Goal: Task Accomplishment & Management: Manage account settings

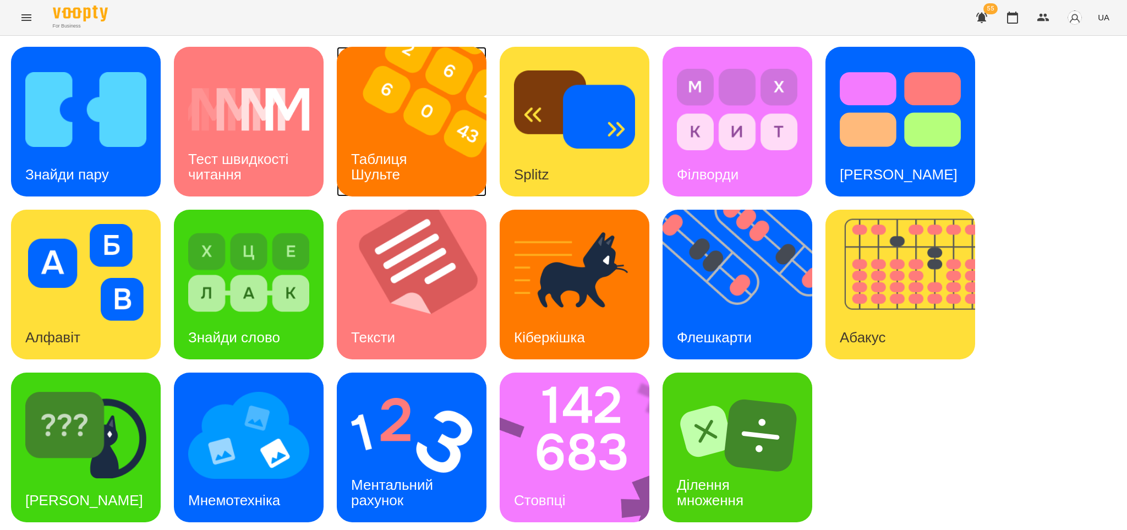
click at [397, 173] on h3 "Таблиця Шульте" at bounding box center [381, 166] width 60 height 31
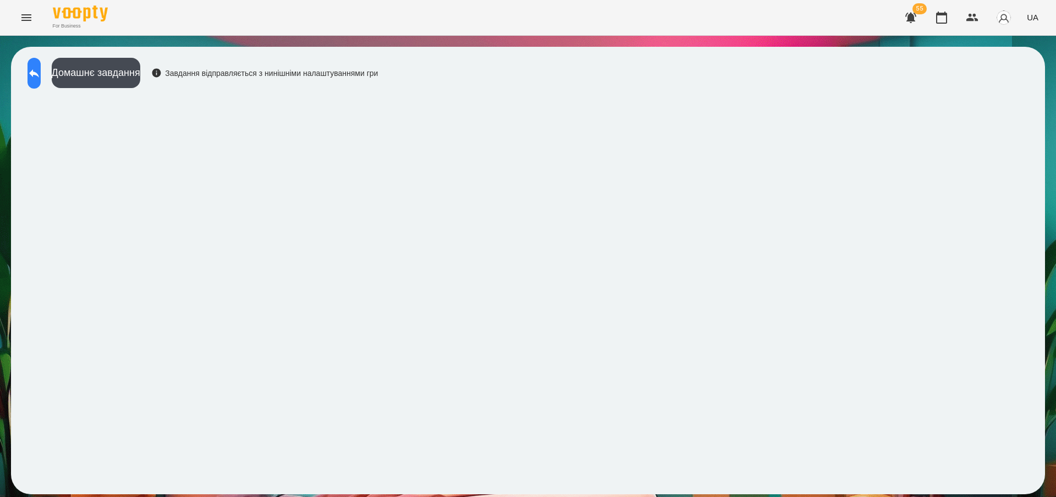
click at [39, 73] on icon at bounding box center [34, 73] width 10 height 8
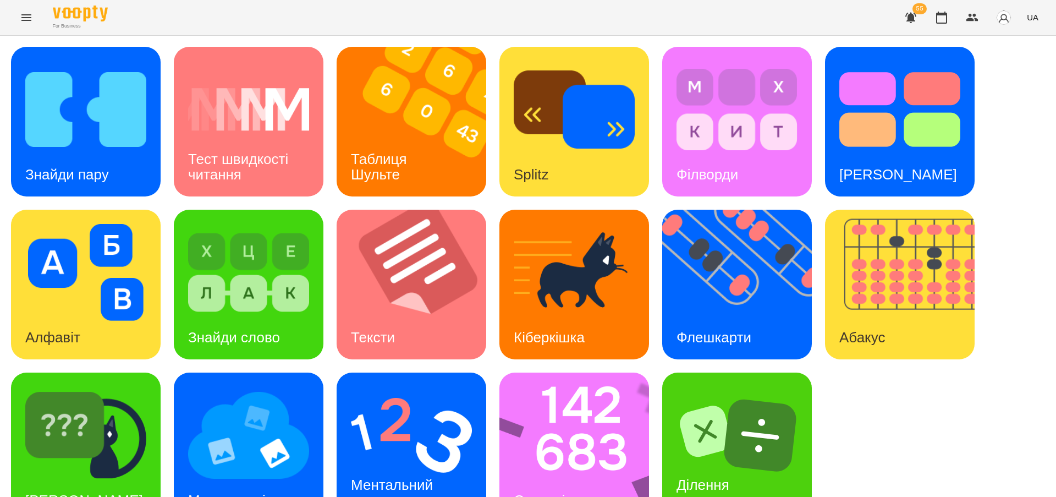
scroll to position [36, 0]
click at [717, 276] on img at bounding box center [743, 285] width 163 height 150
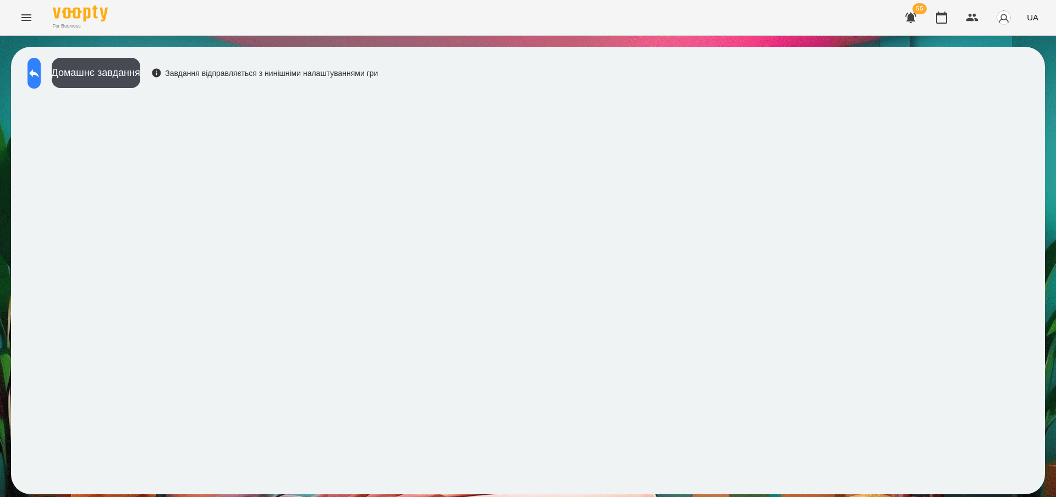
click at [41, 72] on icon at bounding box center [34, 73] width 13 height 13
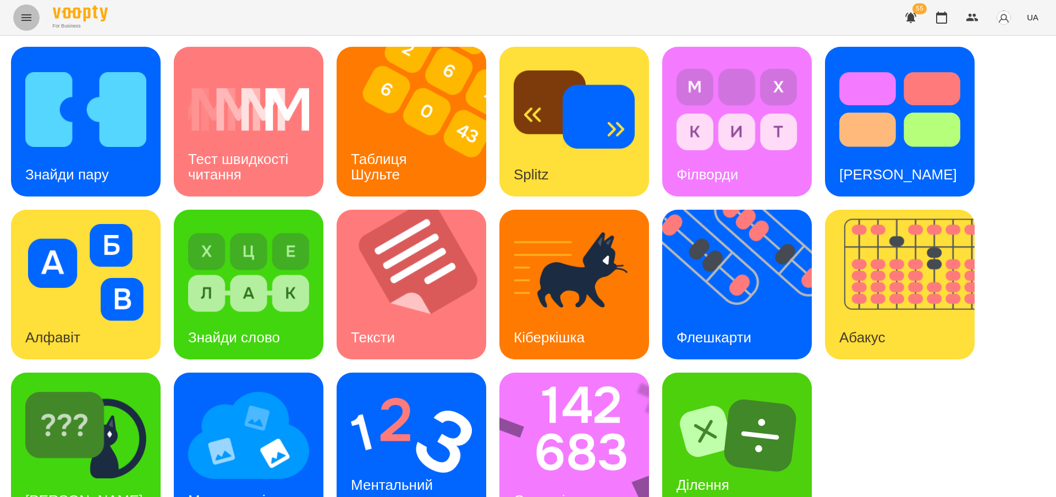
click at [26, 15] on icon "Menu" at bounding box center [26, 17] width 13 height 13
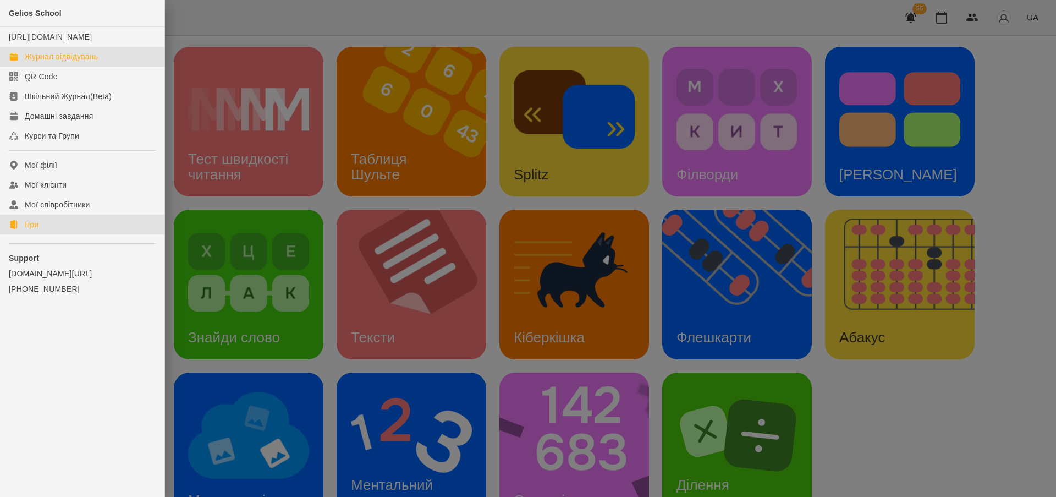
click at [96, 62] on div "Журнал відвідувань" at bounding box center [61, 56] width 73 height 11
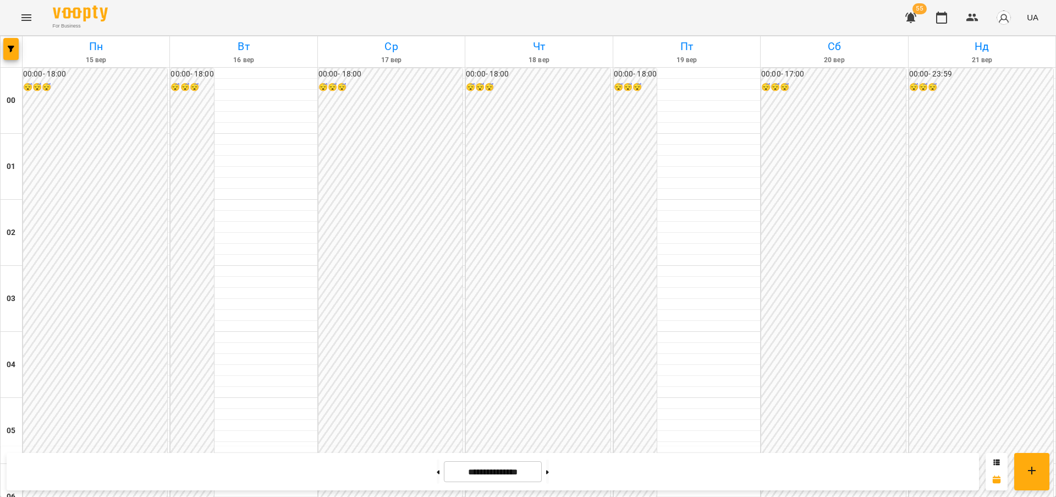
scroll to position [1204, 0]
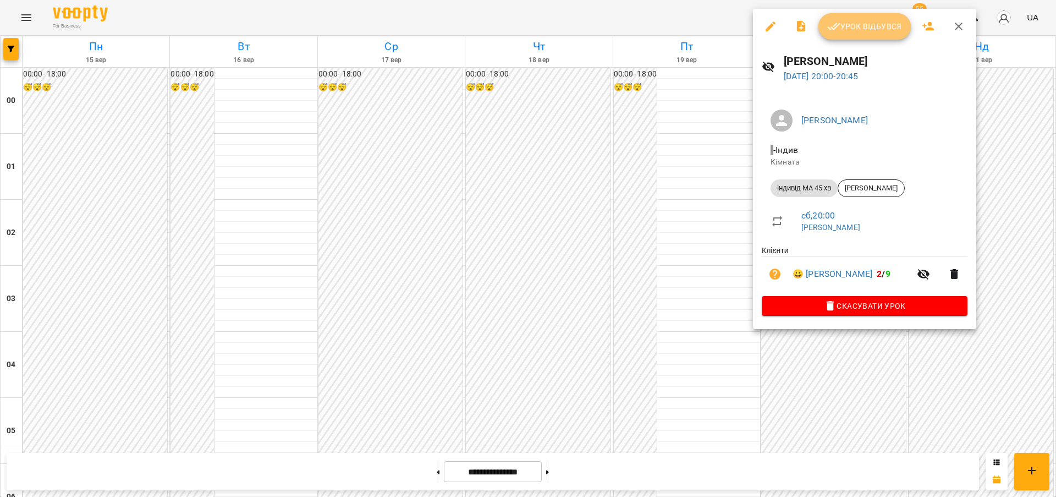
click at [849, 31] on span "Урок відбувся" at bounding box center [864, 26] width 75 height 13
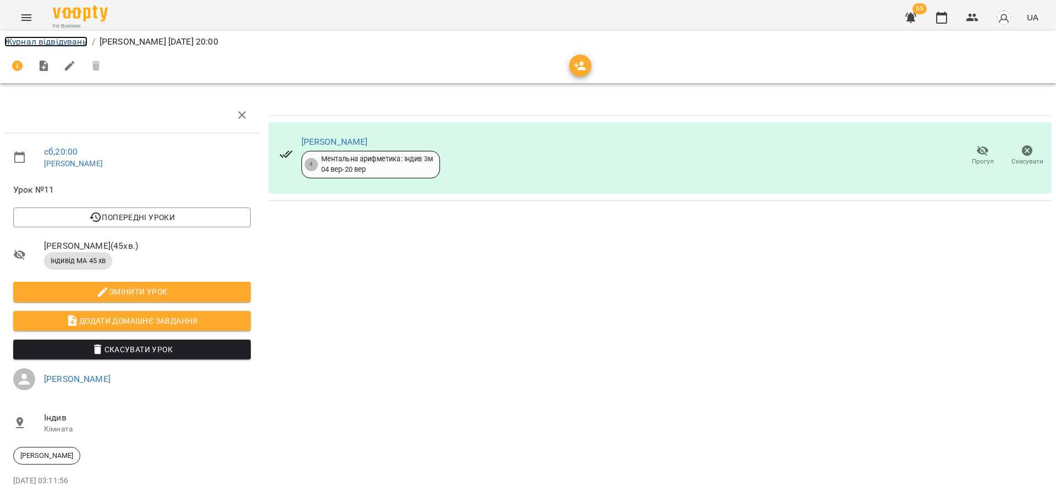
click at [64, 41] on link "Журнал відвідувань" at bounding box center [45, 41] width 83 height 10
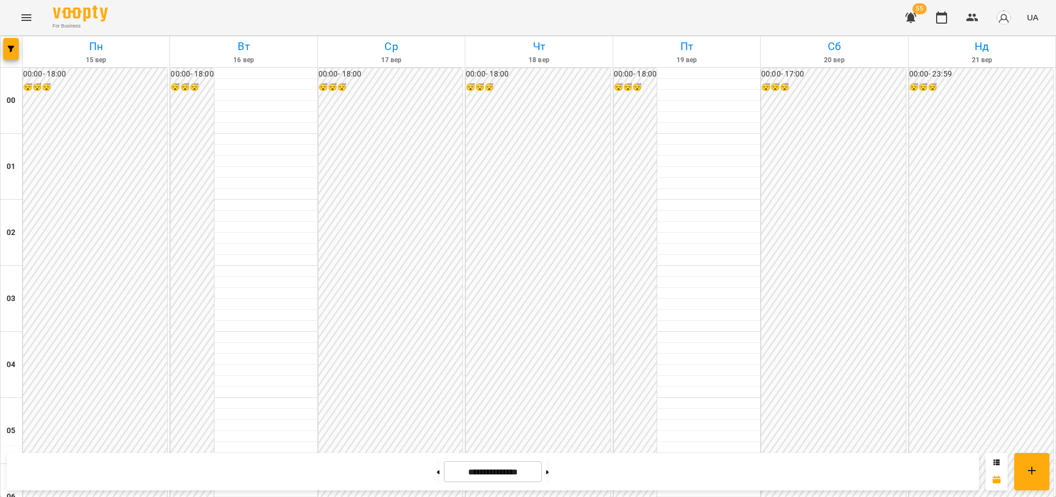
scroll to position [1146, 0]
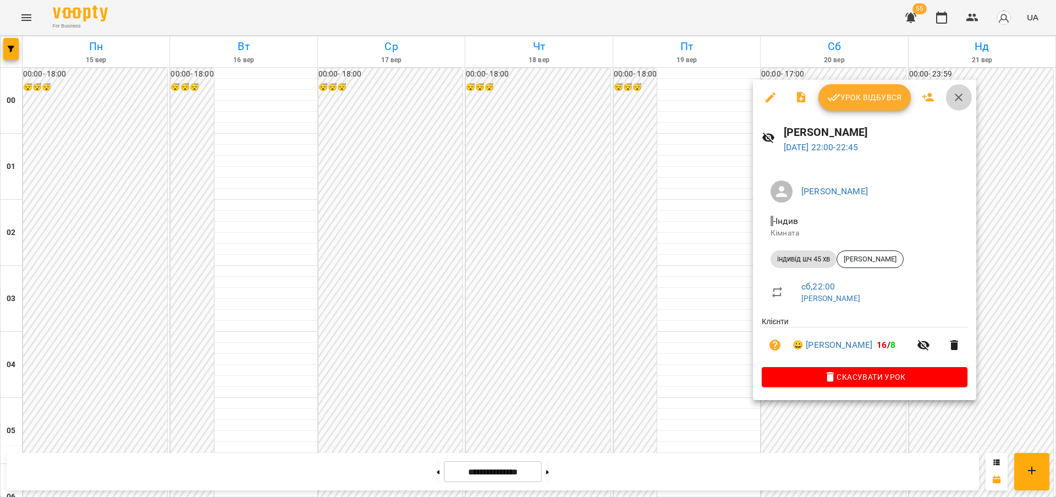
click at [952, 95] on icon "button" at bounding box center [958, 97] width 13 height 13
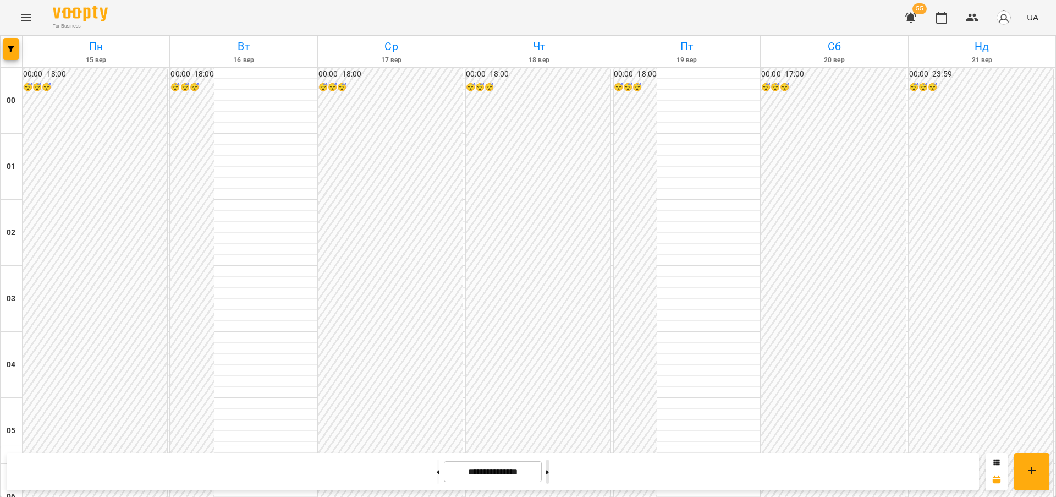
click at [549, 473] on icon at bounding box center [547, 472] width 3 height 4
click at [437, 471] on icon at bounding box center [438, 472] width 3 height 4
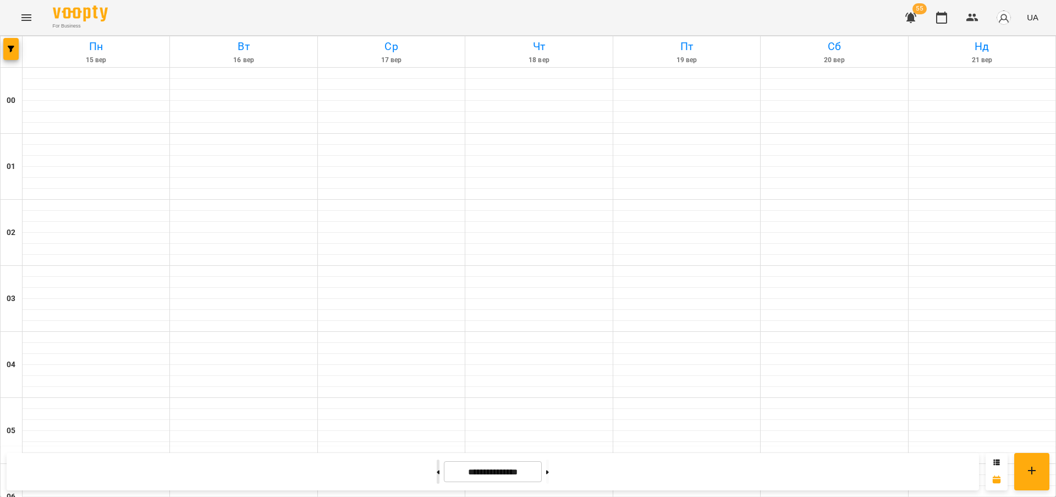
type input "**********"
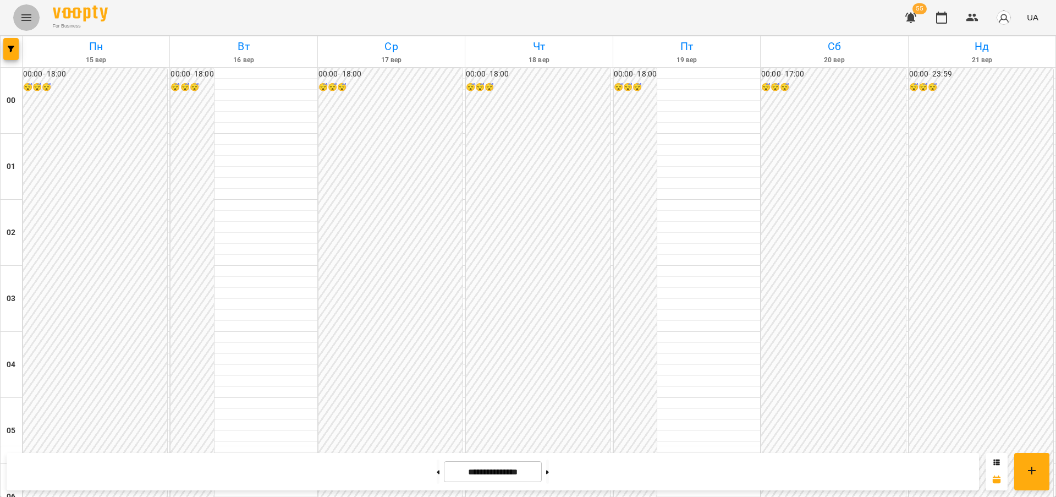
click at [26, 15] on icon "Menu" at bounding box center [26, 17] width 10 height 7
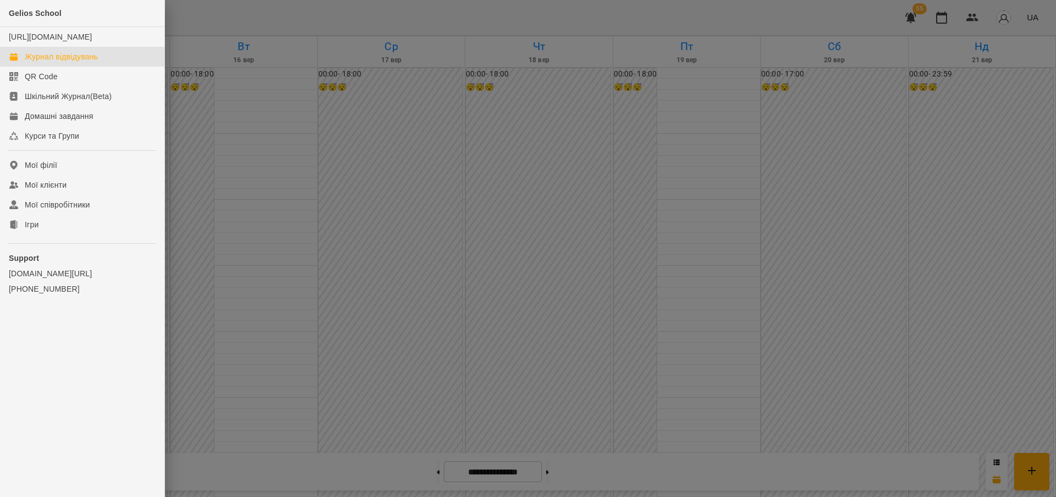
click at [73, 62] on div "Журнал відвідувань" at bounding box center [61, 56] width 73 height 11
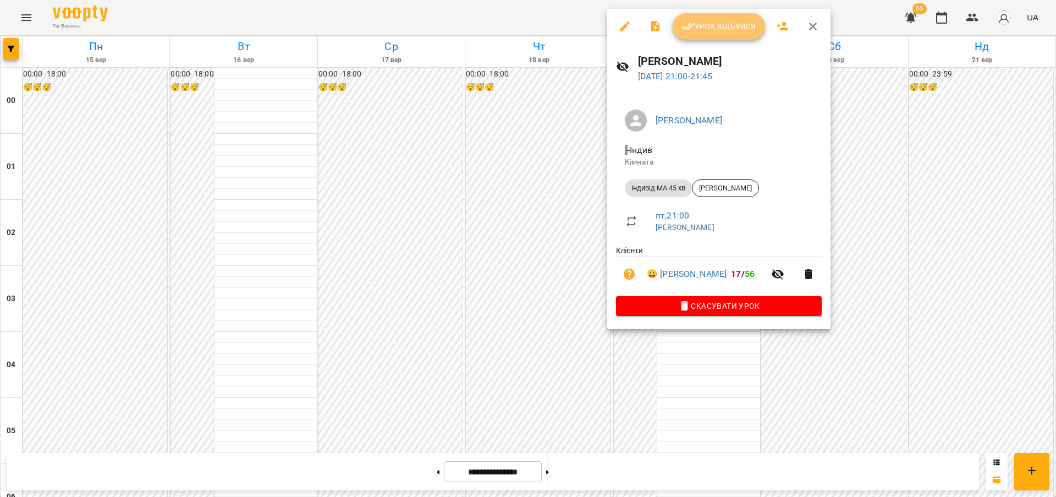
click at [723, 28] on span "Урок відбувся" at bounding box center [719, 26] width 75 height 13
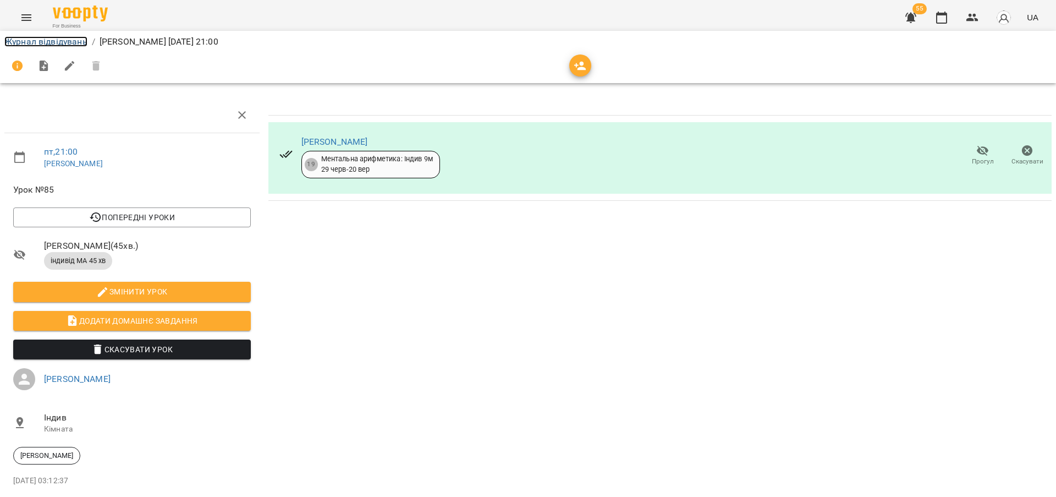
click at [32, 37] on link "Журнал відвідувань" at bounding box center [45, 41] width 83 height 10
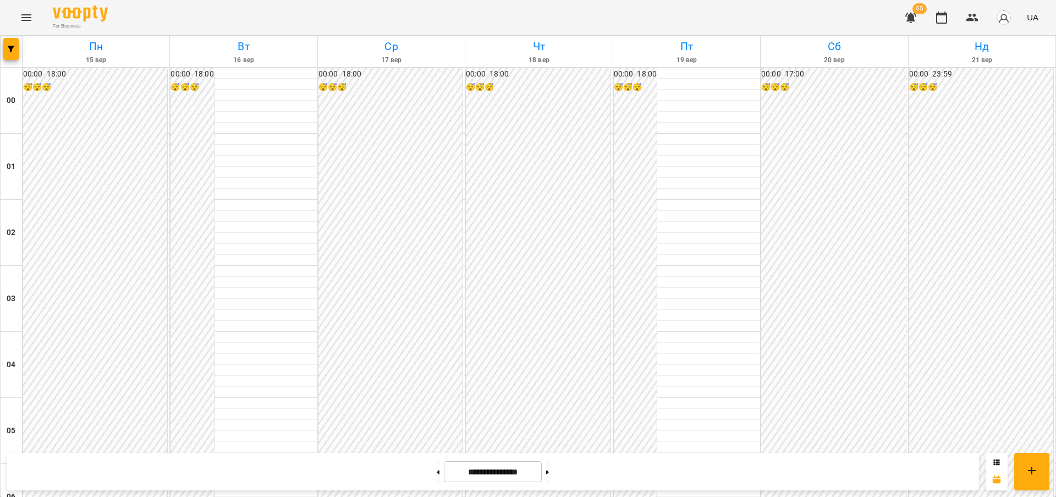
scroll to position [868, 0]
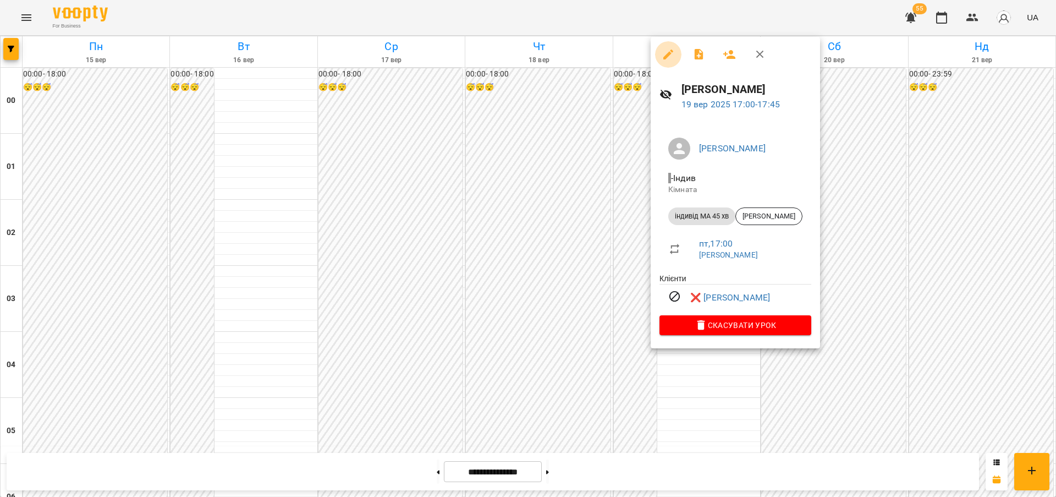
click at [671, 53] on icon "button" at bounding box center [668, 55] width 10 height 10
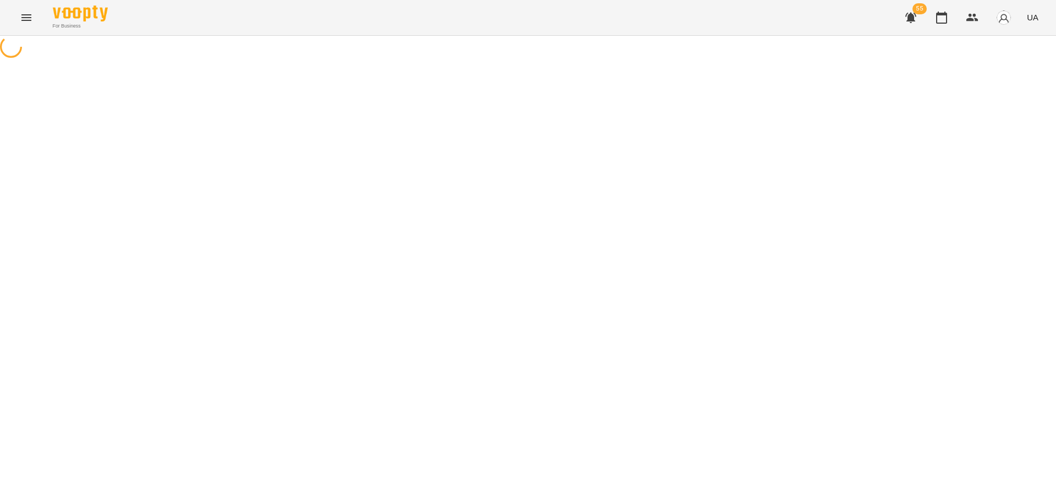
select select "**********"
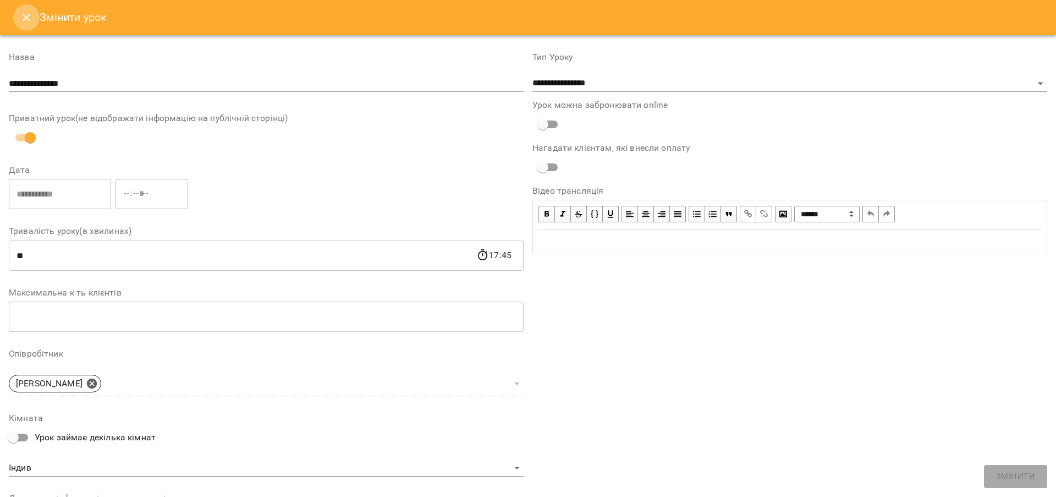
click at [25, 14] on icon "Close" at bounding box center [26, 17] width 13 height 13
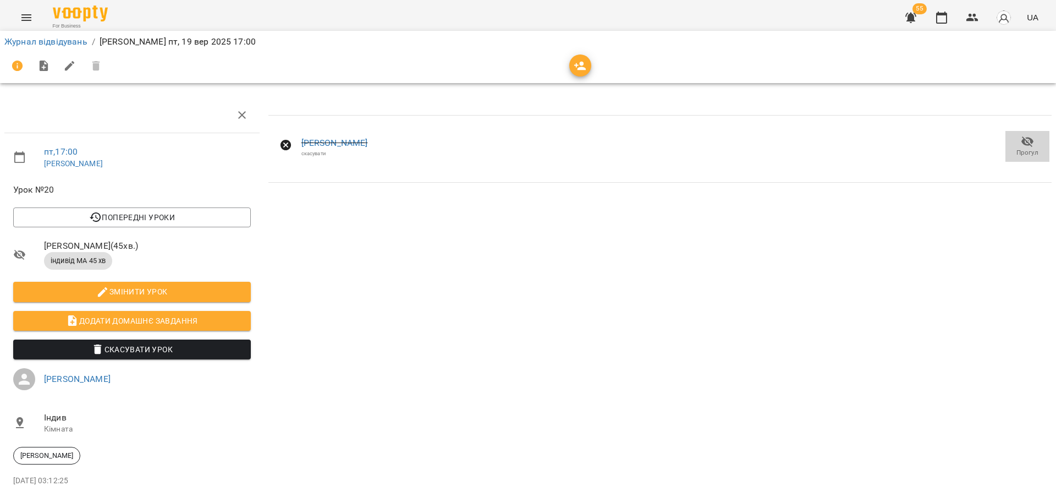
click at [1021, 139] on icon "button" at bounding box center [1027, 141] width 13 height 13
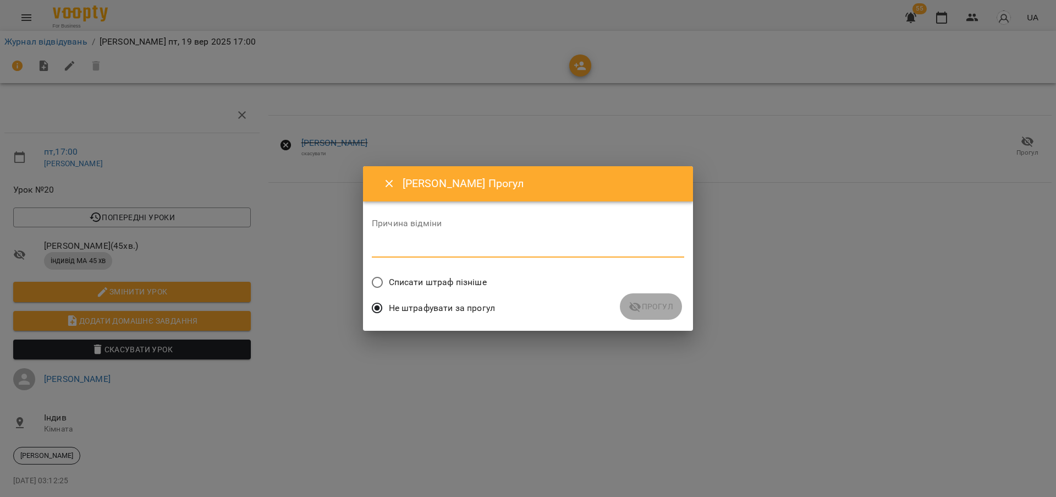
click at [388, 246] on textarea at bounding box center [528, 249] width 312 height 10
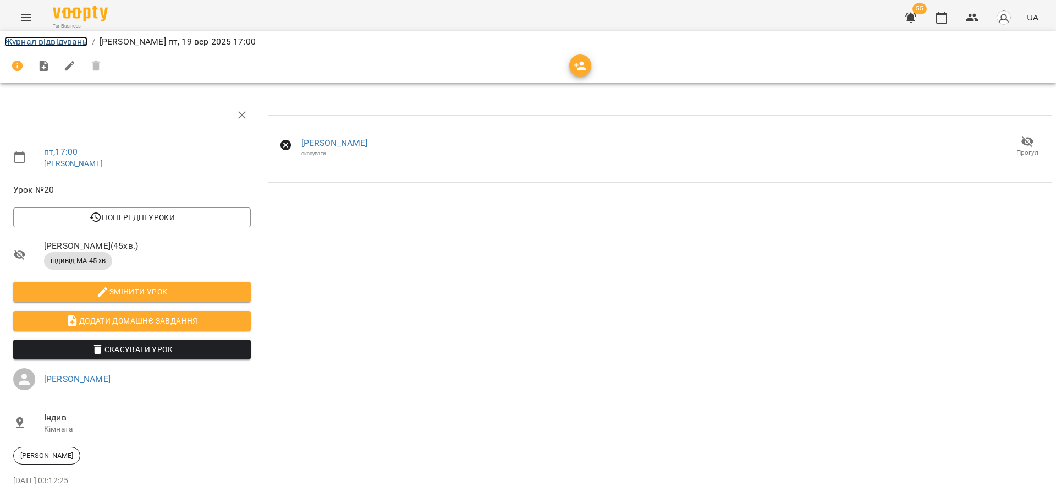
click at [48, 41] on link "Журнал відвідувань" at bounding box center [45, 41] width 83 height 10
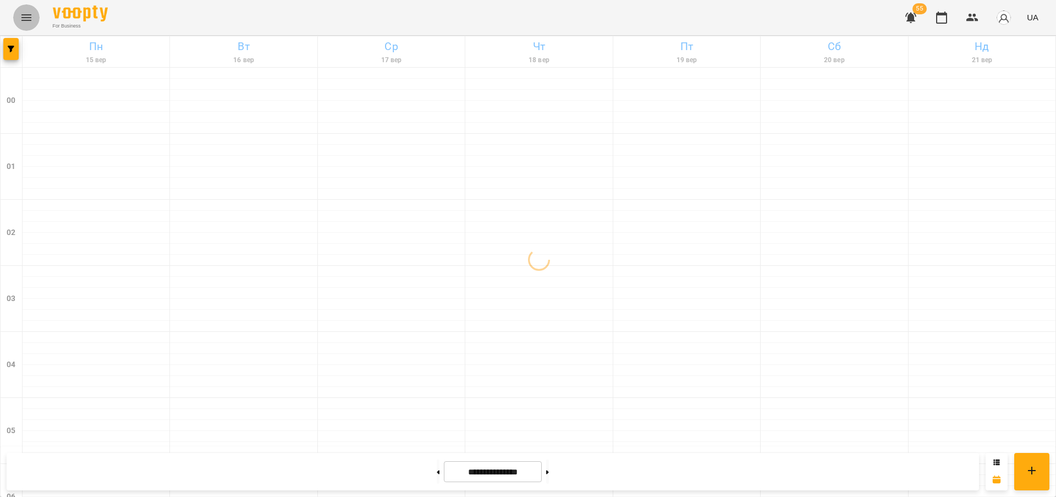
click at [21, 17] on icon "Menu" at bounding box center [26, 17] width 13 height 13
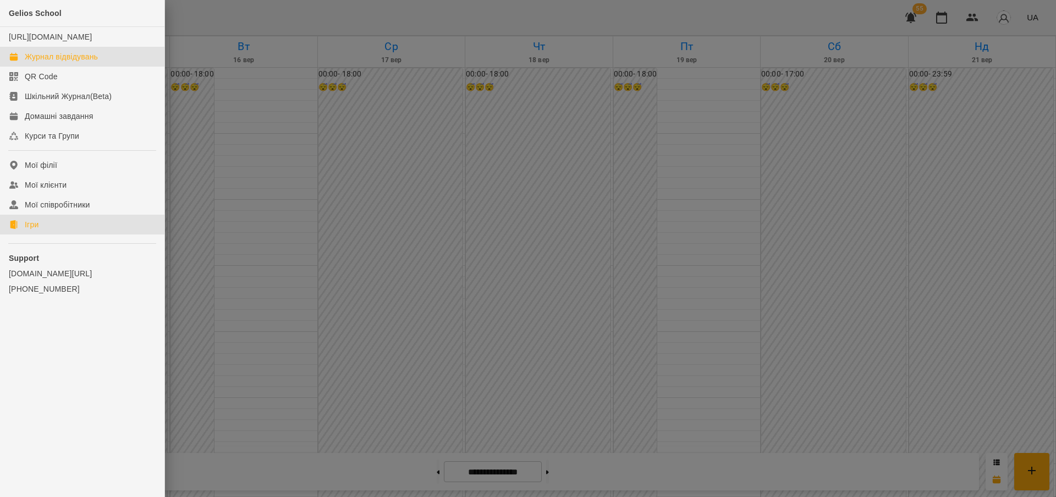
click at [27, 230] on div "Ігри" at bounding box center [32, 224] width 14 height 11
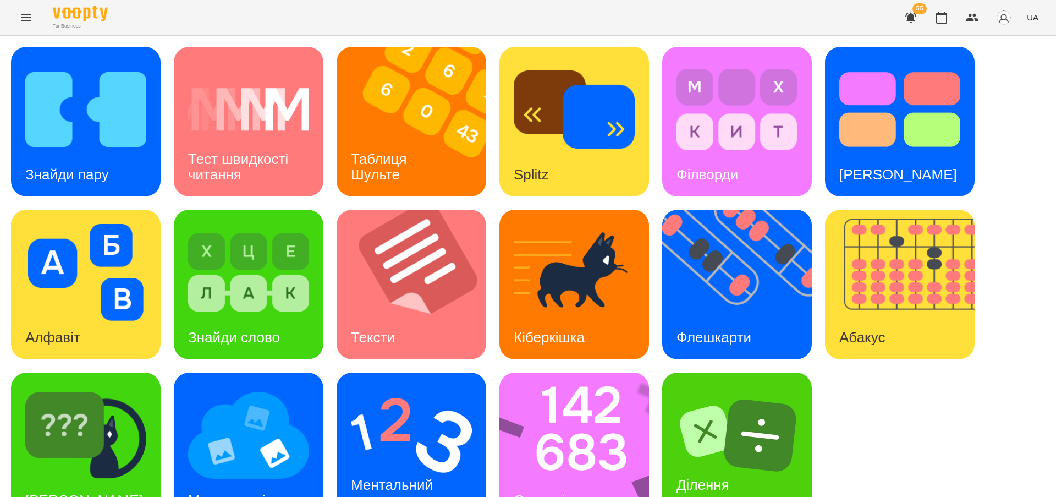
scroll to position [36, 0]
click at [539, 479] on div "Стовпці" at bounding box center [539, 500] width 80 height 43
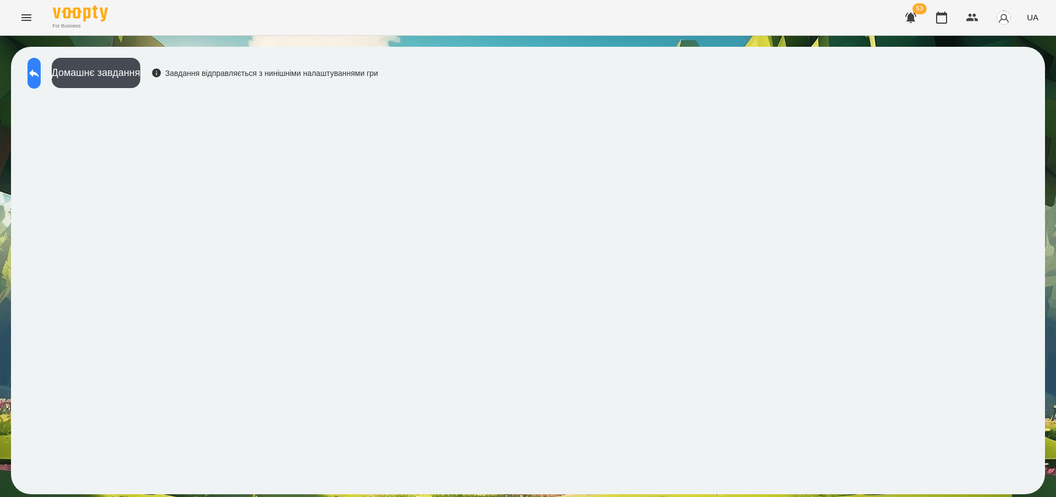
click at [41, 72] on button at bounding box center [34, 73] width 13 height 31
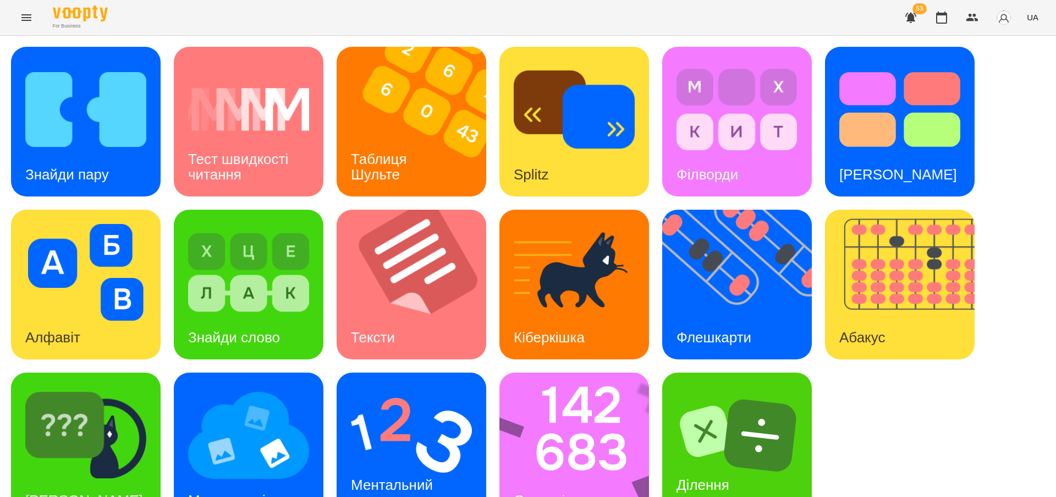
scroll to position [36, 0]
click at [713, 329] on h3 "Флешкарти" at bounding box center [714, 337] width 75 height 17
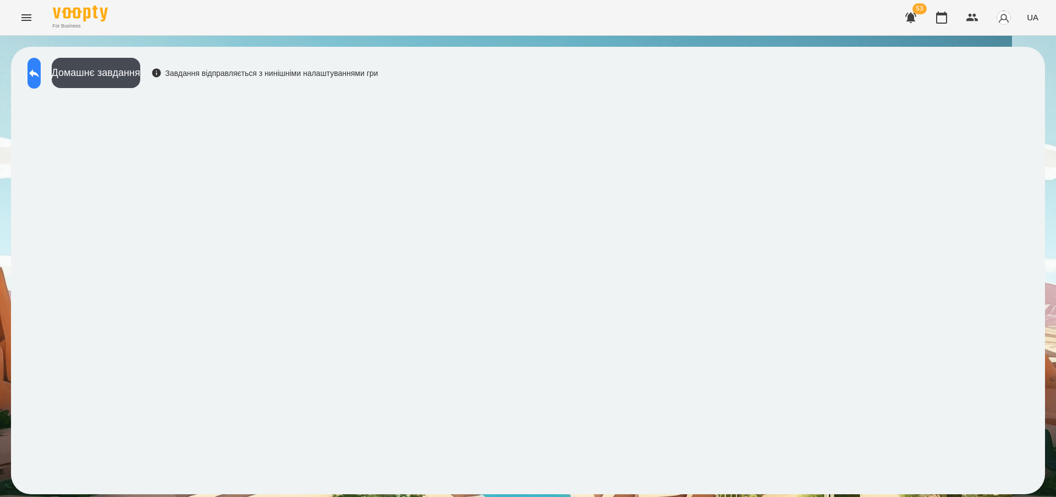
click at [41, 69] on button at bounding box center [34, 73] width 13 height 31
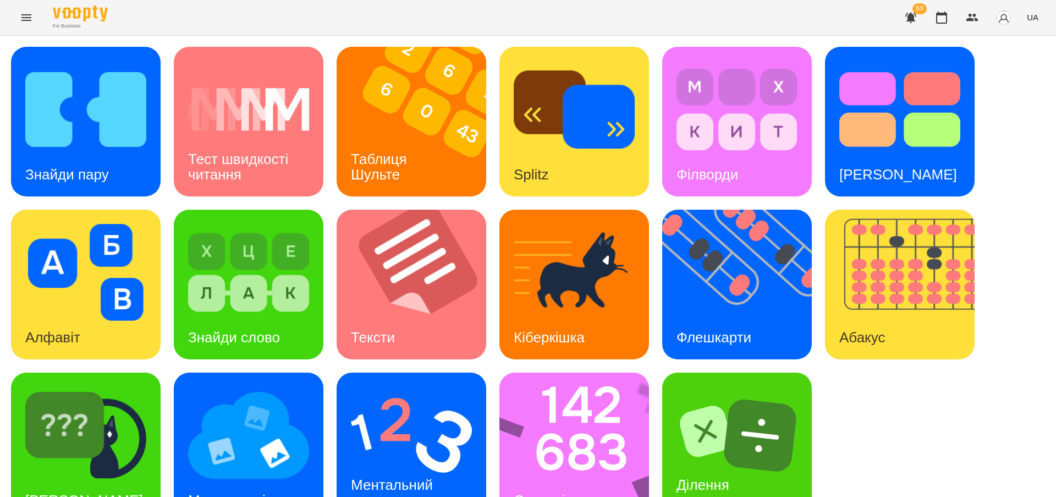
scroll to position [36, 0]
